Goal: Task Accomplishment & Management: Use online tool/utility

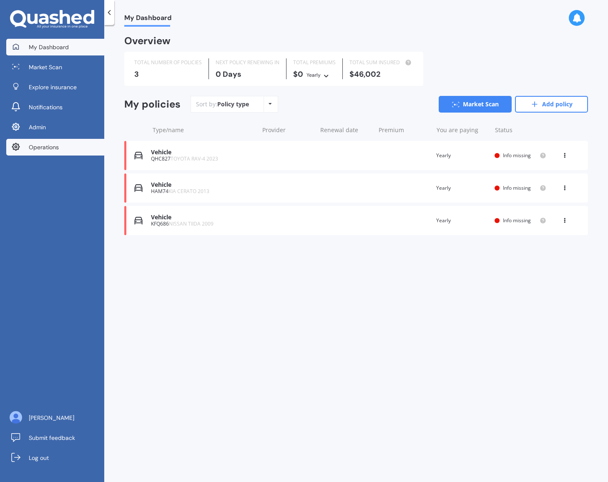
click at [43, 146] on span "Operations" at bounding box center [44, 147] width 30 height 8
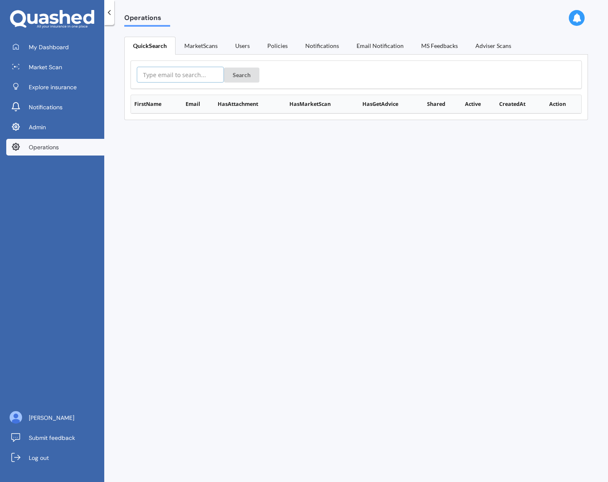
click at [178, 75] on input "text" at bounding box center [180, 75] width 87 height 16
paste input "jennyesahng@gmail.com :)"
click at [248, 75] on button "Search" at bounding box center [241, 75] width 35 height 15
click at [168, 75] on input "jennyesahng@gmail.com :)" at bounding box center [180, 75] width 87 height 16
type input "[EMAIL_ADDRESS][DOMAIN_NAME]"
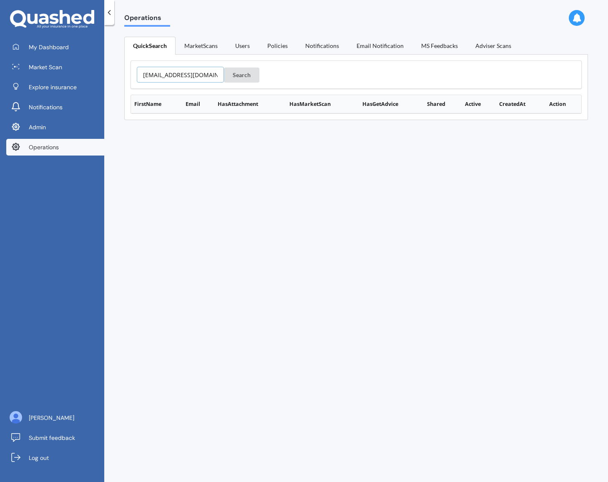
click at [224, 68] on button "Search" at bounding box center [241, 75] width 35 height 15
click at [557, 121] on button "Details" at bounding box center [559, 121] width 28 height 12
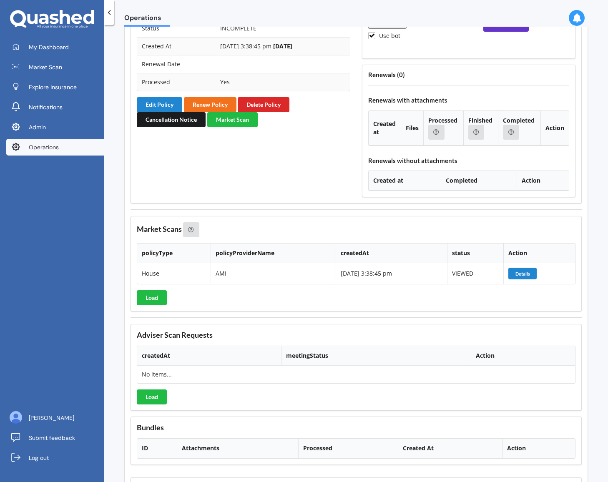
scroll to position [757, 0]
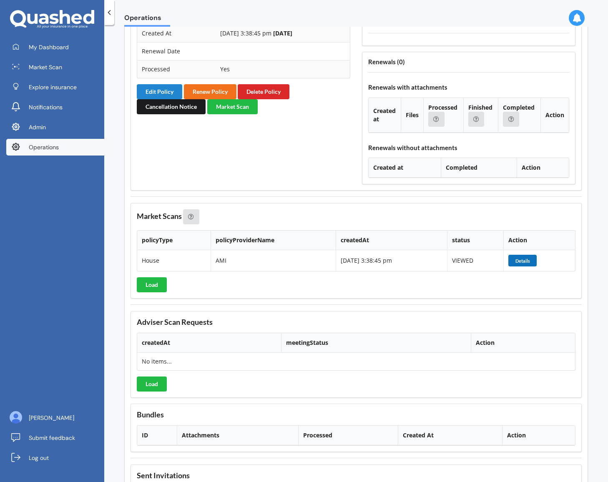
click at [532, 259] on button "Details" at bounding box center [522, 261] width 28 height 12
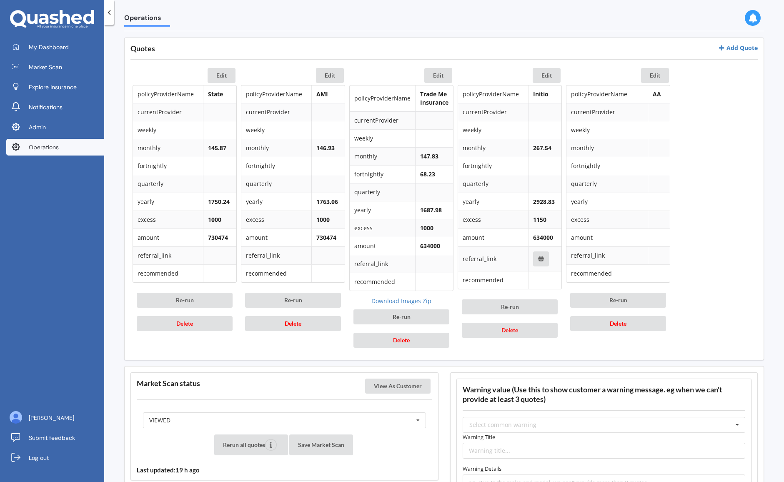
scroll to position [373, 0]
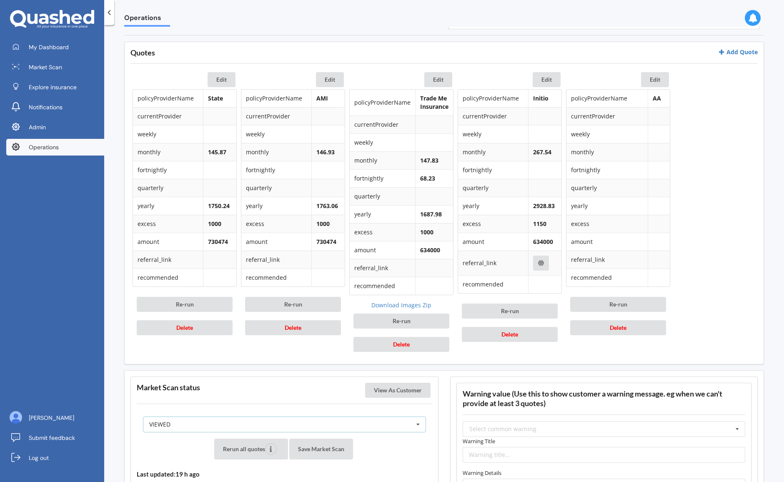
click at [382, 427] on div "VIEWED READY PENDING VIEWED ABANDONED IN_REVIEW" at bounding box center [284, 424] width 283 height 16
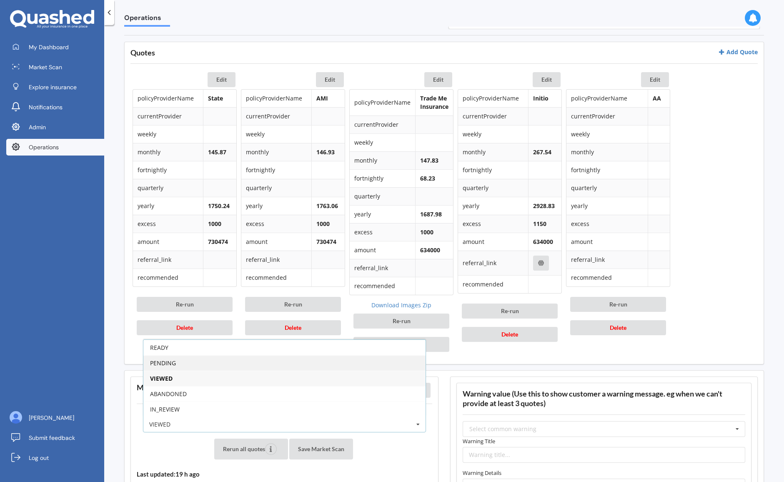
click at [327, 364] on div "PENDING" at bounding box center [284, 362] width 282 height 15
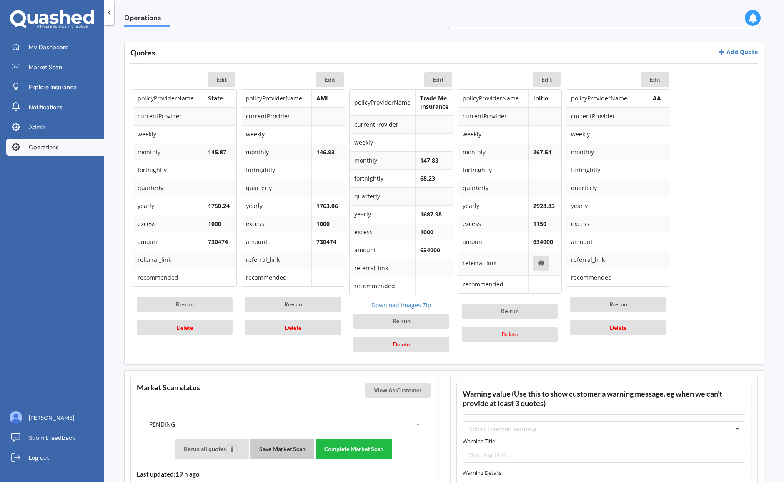
click at [281, 444] on button "Save Market Scan" at bounding box center [282, 448] width 64 height 21
click at [215, 330] on button "Delete" at bounding box center [185, 327] width 96 height 15
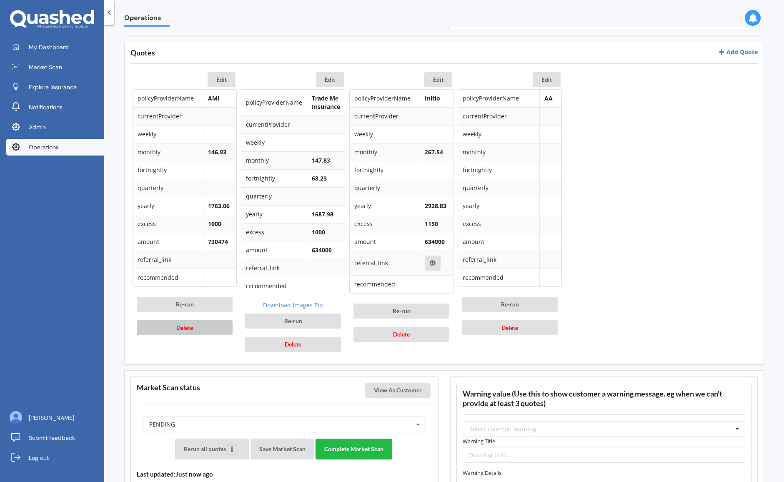
click at [215, 330] on button "Delete" at bounding box center [185, 327] width 96 height 15
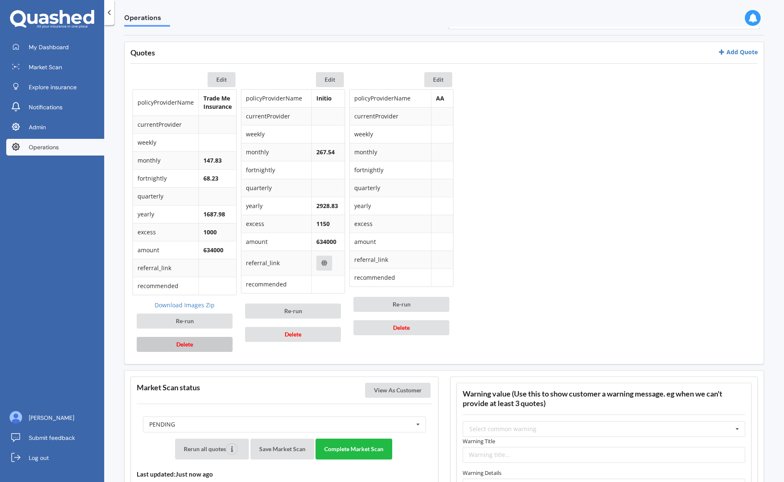
click at [189, 350] on button "Delete" at bounding box center [185, 344] width 96 height 15
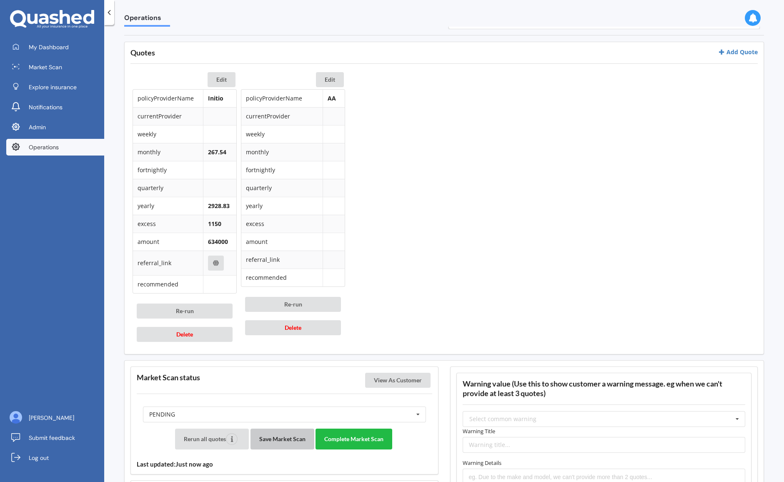
click at [278, 438] on button "Save Market Scan" at bounding box center [282, 438] width 64 height 21
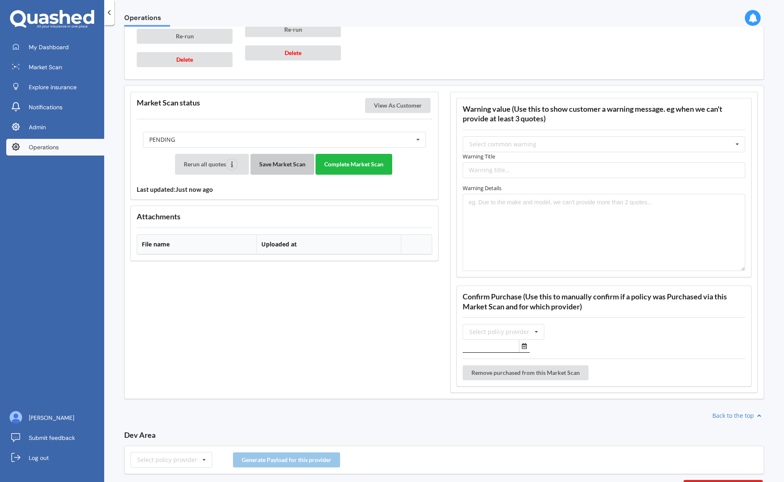
scroll to position [661, 0]
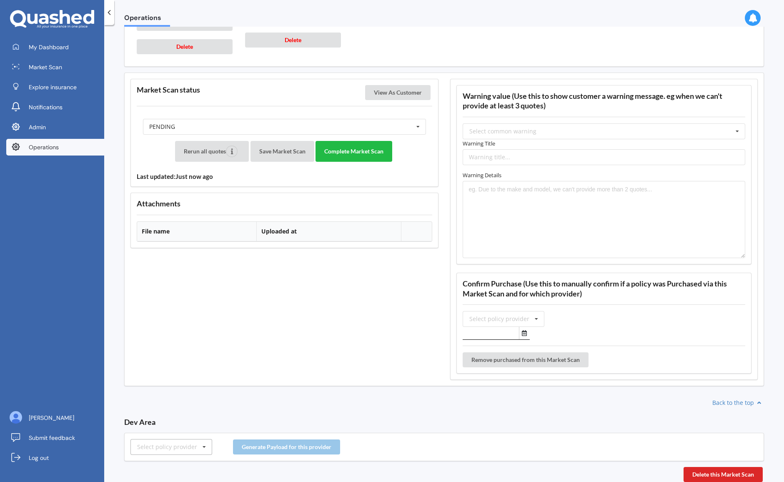
click at [160, 444] on div "Select policy provider" at bounding box center [167, 447] width 60 height 6
type input "st"
click at [161, 415] on div "State" at bounding box center [171, 415] width 81 height 15
click at [260, 442] on button "Generate Payload for this provider" at bounding box center [286, 446] width 107 height 15
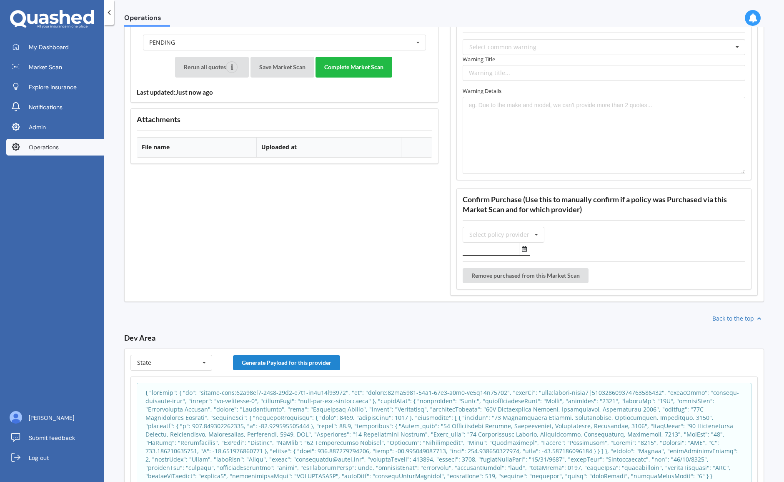
scroll to position [782, 0]
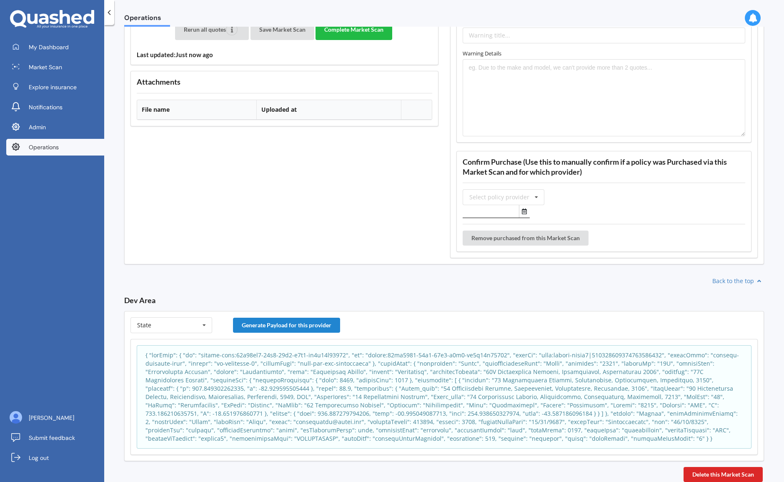
click at [406, 387] on p at bounding box center [443, 397] width 597 height 92
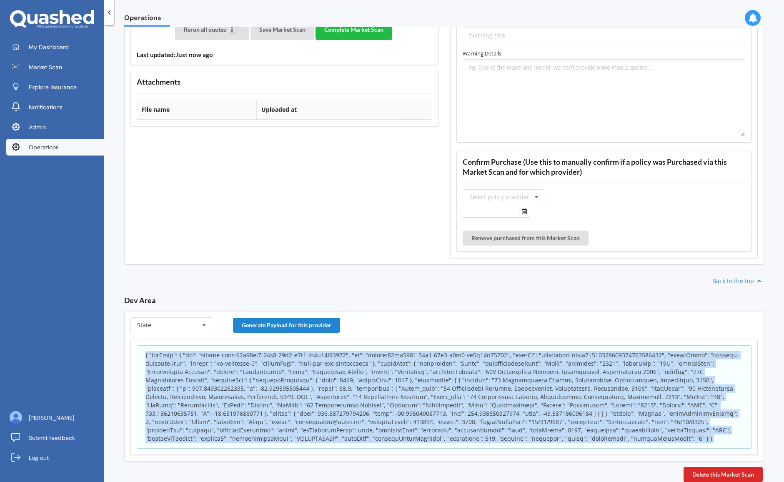
click at [406, 387] on p at bounding box center [443, 397] width 597 height 92
copy body "{ "appInfo": { "id": "policy-scan:23e16fc0-99c1-11f0-b4d6-df4f98a92996", "sk": …"
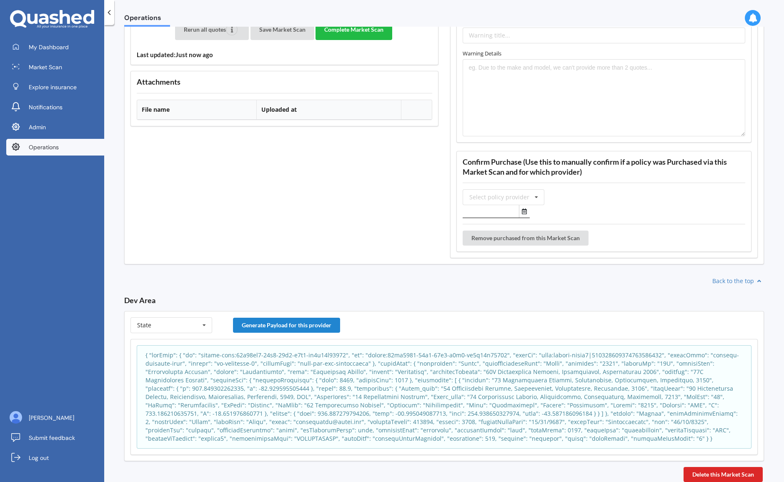
click at [607, 147] on div "Warning value (Use this to show customer a warning message. eg when we can't pr…" at bounding box center [604, 107] width 308 height 300
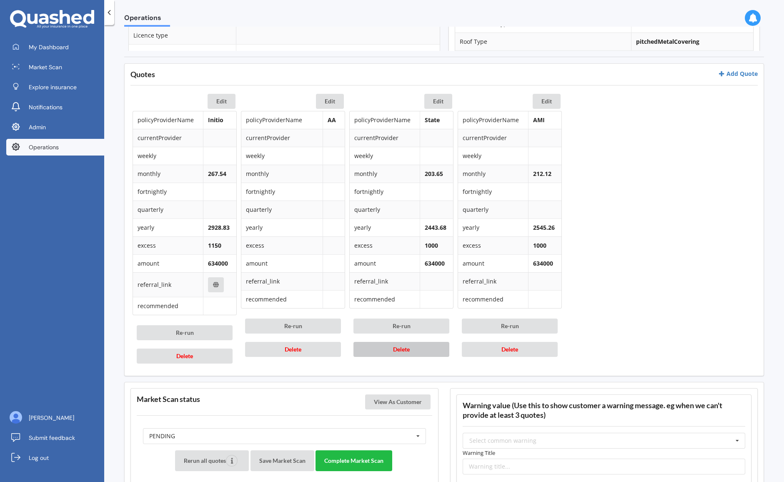
scroll to position [352, 0]
click at [223, 105] on button "Edit" at bounding box center [222, 100] width 28 height 15
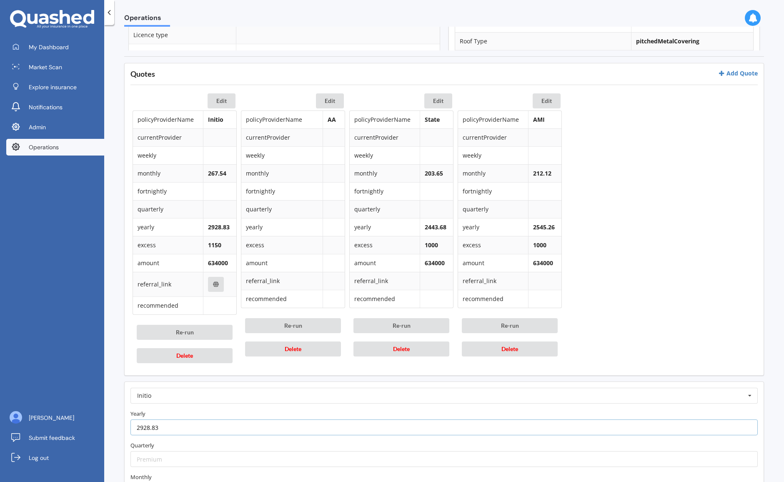
click at [164, 433] on input "2928.83" at bounding box center [443, 427] width 627 height 16
paste input "388.29"
type input "2388.29"
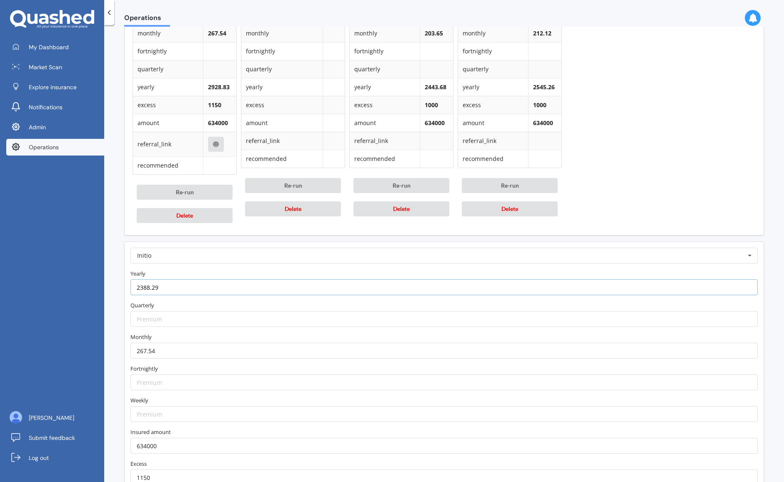
scroll to position [513, 0]
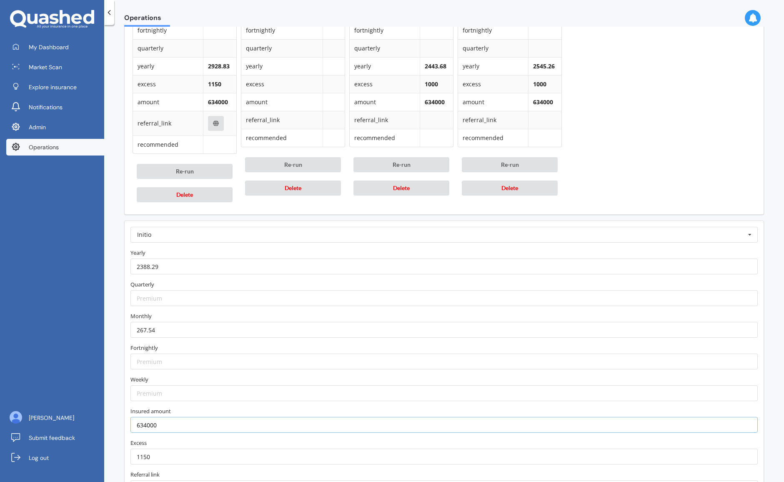
click at [155, 425] on input "634000" at bounding box center [443, 425] width 627 height 16
paste input "50"
type input "650000"
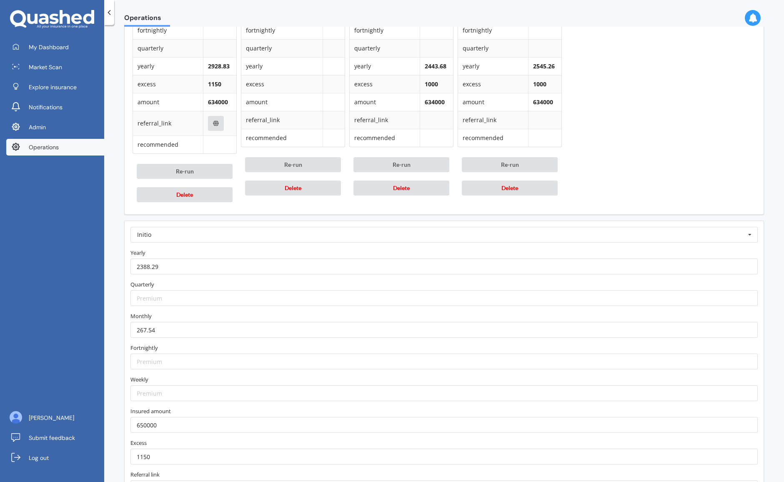
click at [153, 445] on label "Excess" at bounding box center [443, 442] width 627 height 8
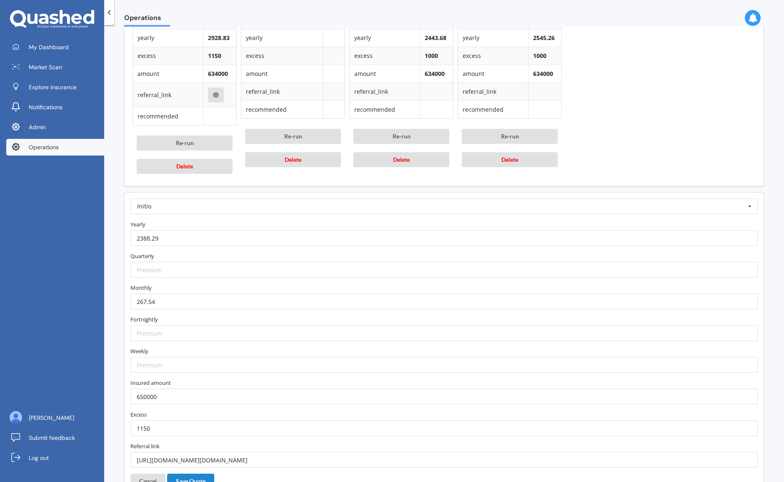
scroll to position [542, 0]
click at [153, 298] on input "267.54" at bounding box center [443, 301] width 627 height 16
paste input "18.45"
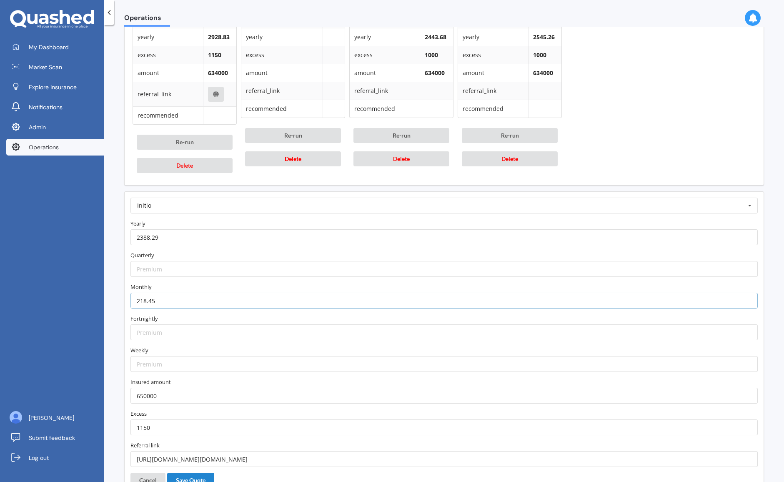
type input "218.45"
click at [185, 286] on label "Monthly" at bounding box center [443, 287] width 627 height 8
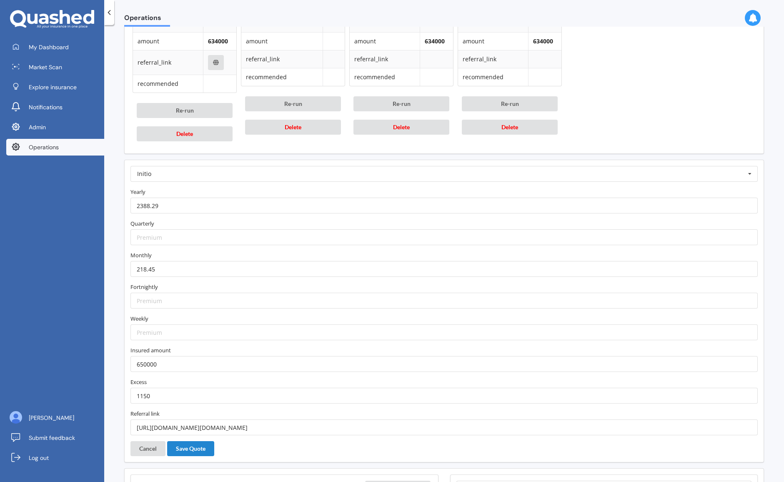
scroll to position [575, 0]
click at [193, 448] on button "Save Quote" at bounding box center [190, 446] width 47 height 15
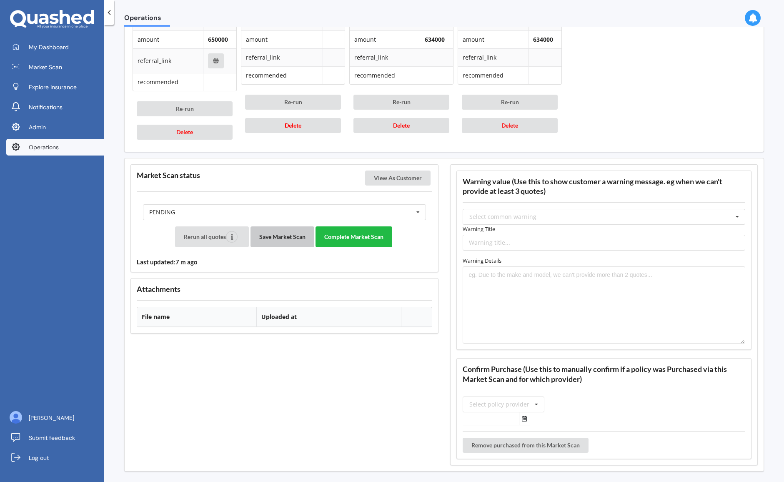
click at [287, 241] on button "Save Market Scan" at bounding box center [282, 236] width 64 height 21
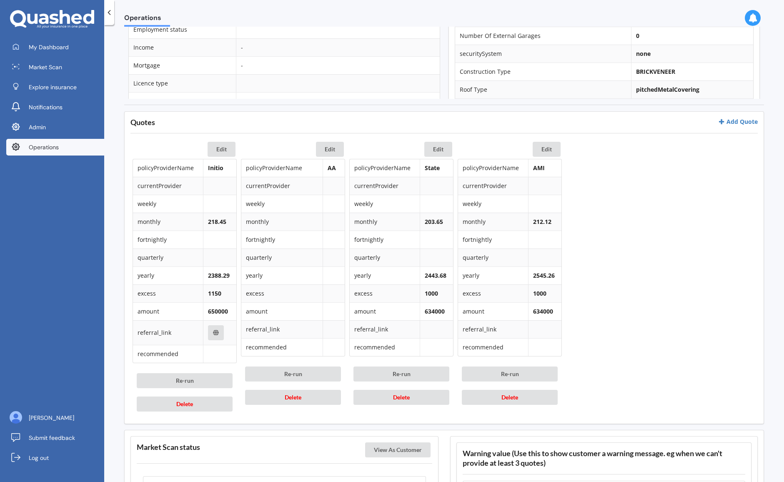
scroll to position [317, 0]
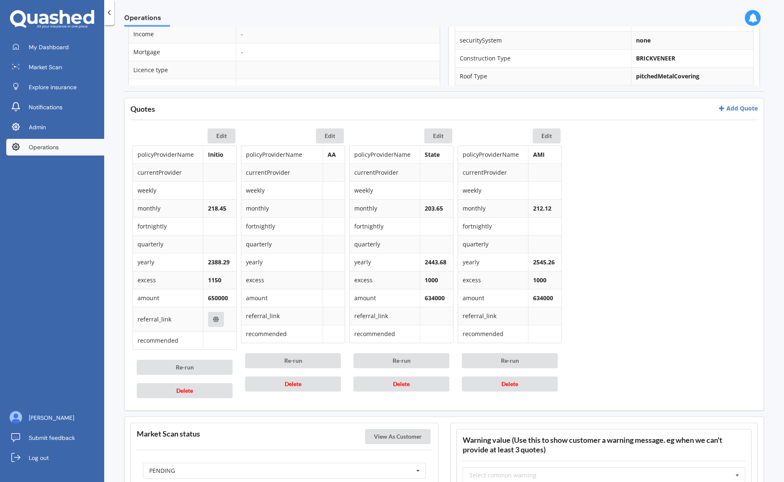
click at [121, 269] on div "Operations Market Scan details Status: PENDING | Created at: 25-09-2025, 3:38:4…" at bounding box center [444, 255] width 680 height 457
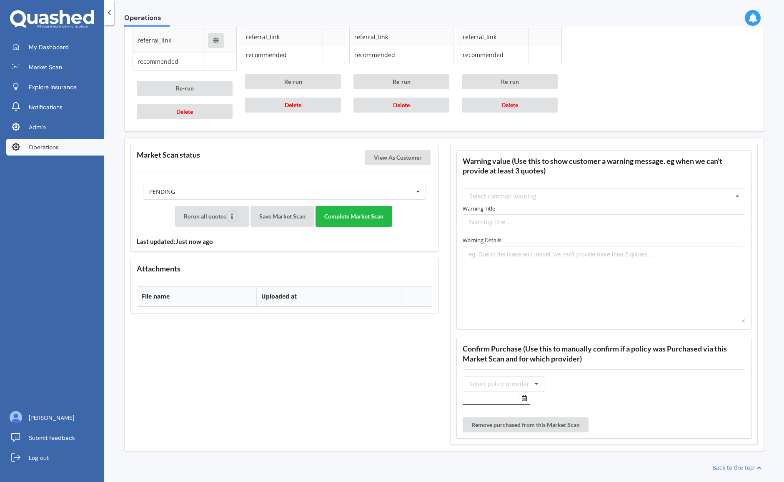
scroll to position [661, 0]
